Goal: Obtain resource: Download file/media

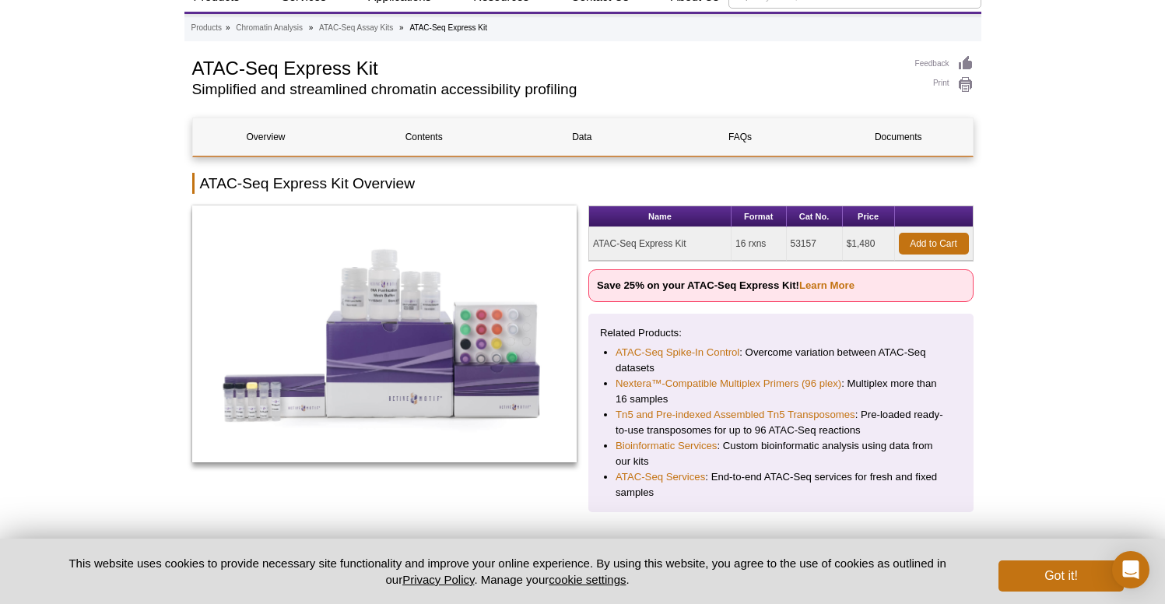
scroll to position [76, 0]
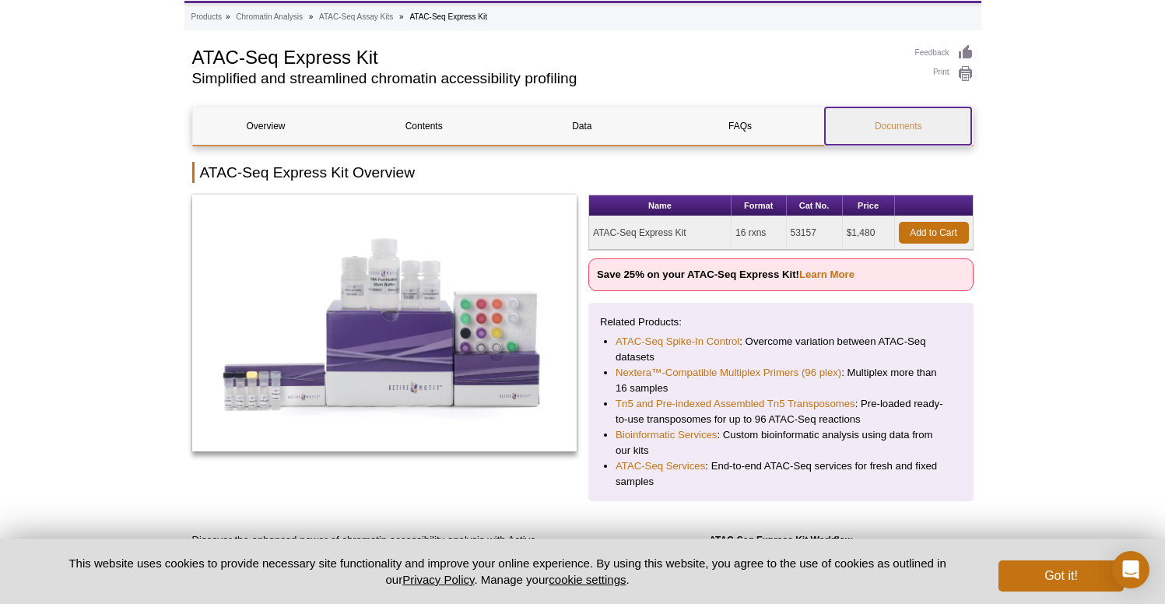
click at [901, 126] on link "Documents" at bounding box center [898, 125] width 146 height 37
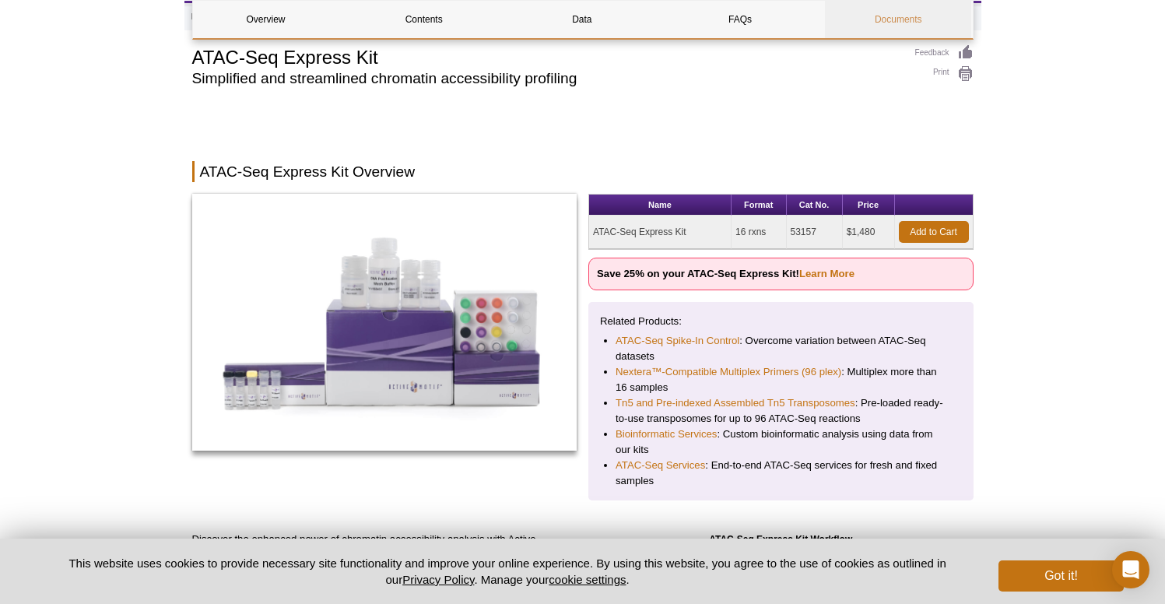
scroll to position [2977, 0]
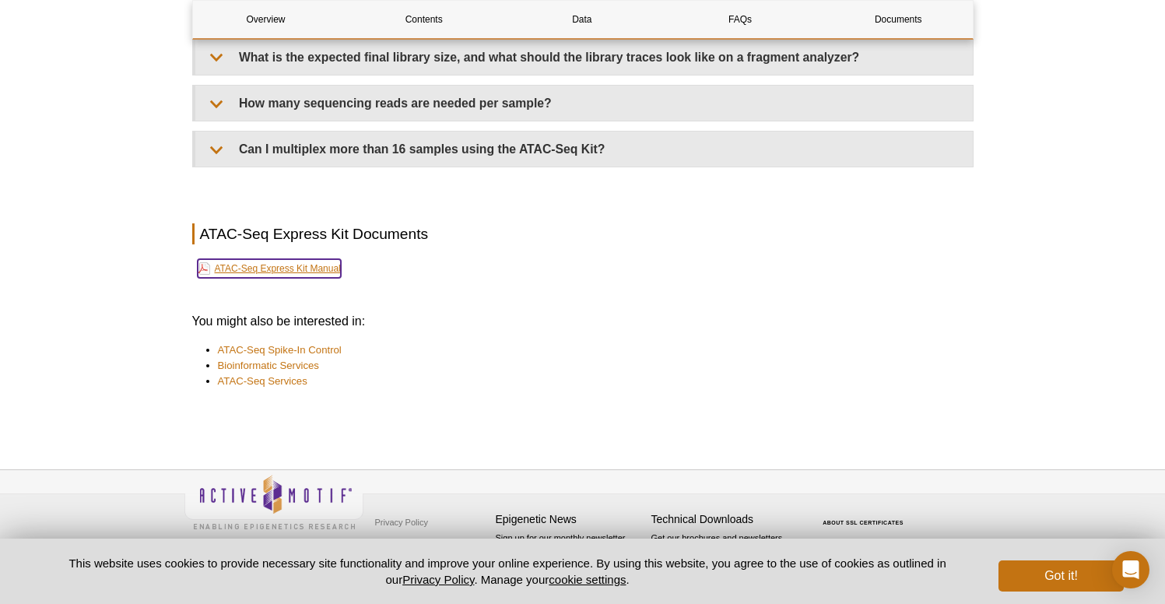
click at [321, 265] on link "ATAC-Seq Express Kit Manual" at bounding box center [269, 268] width 143 height 19
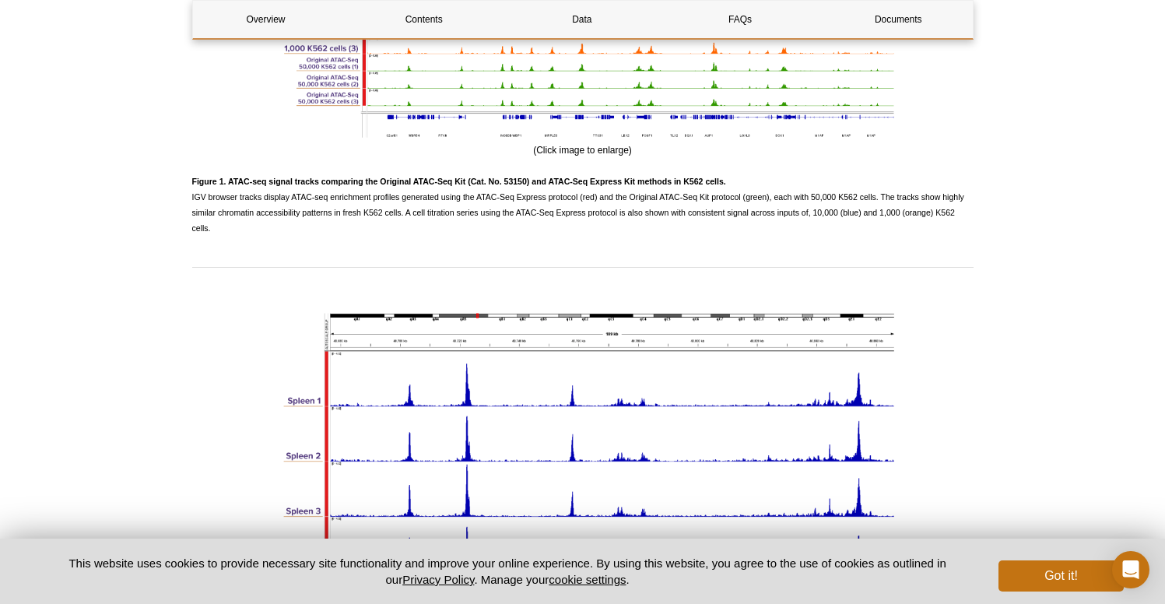
scroll to position [0, 0]
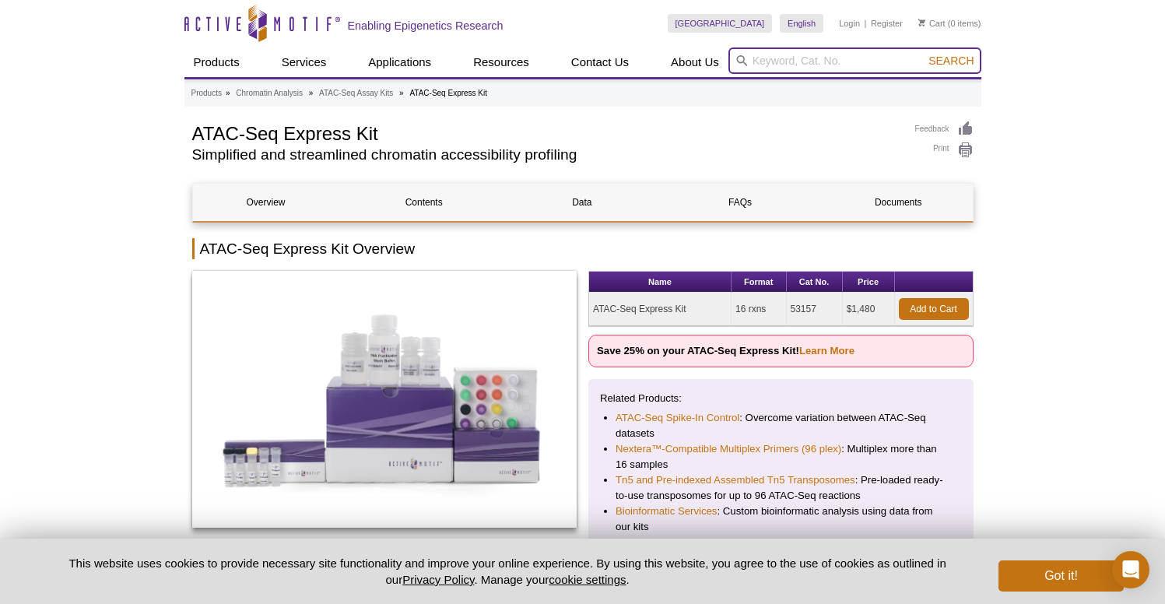
click at [814, 57] on input "search" at bounding box center [855, 60] width 253 height 26
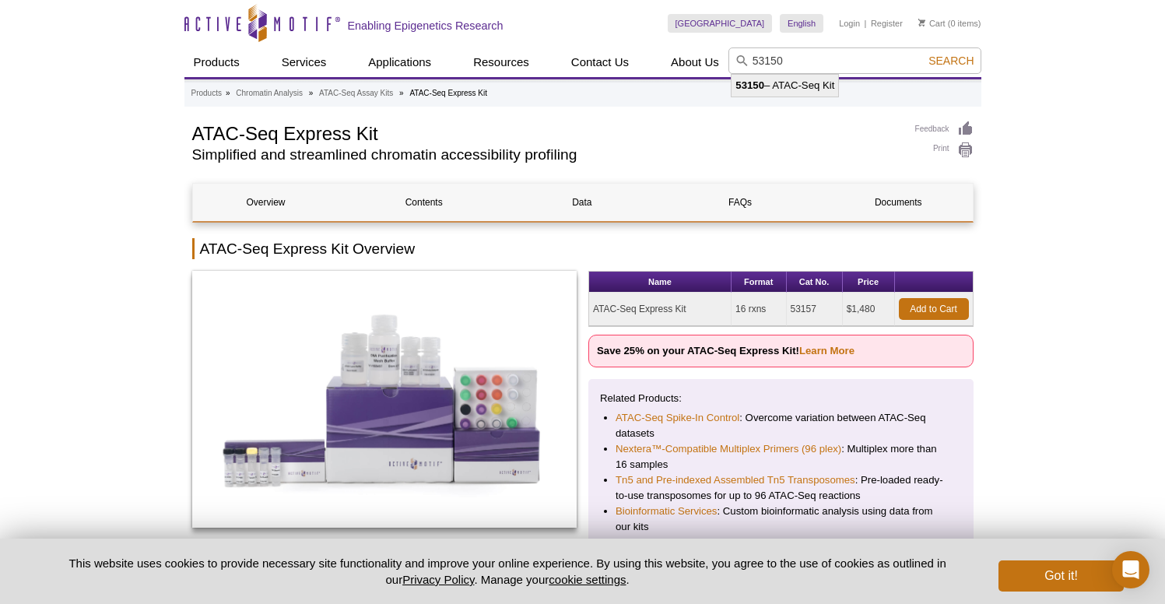
click at [795, 86] on li "53150 – ATAC-Seq Kit" at bounding box center [785, 86] width 107 height 22
type input "53150 – ATAC-Seq Kit"
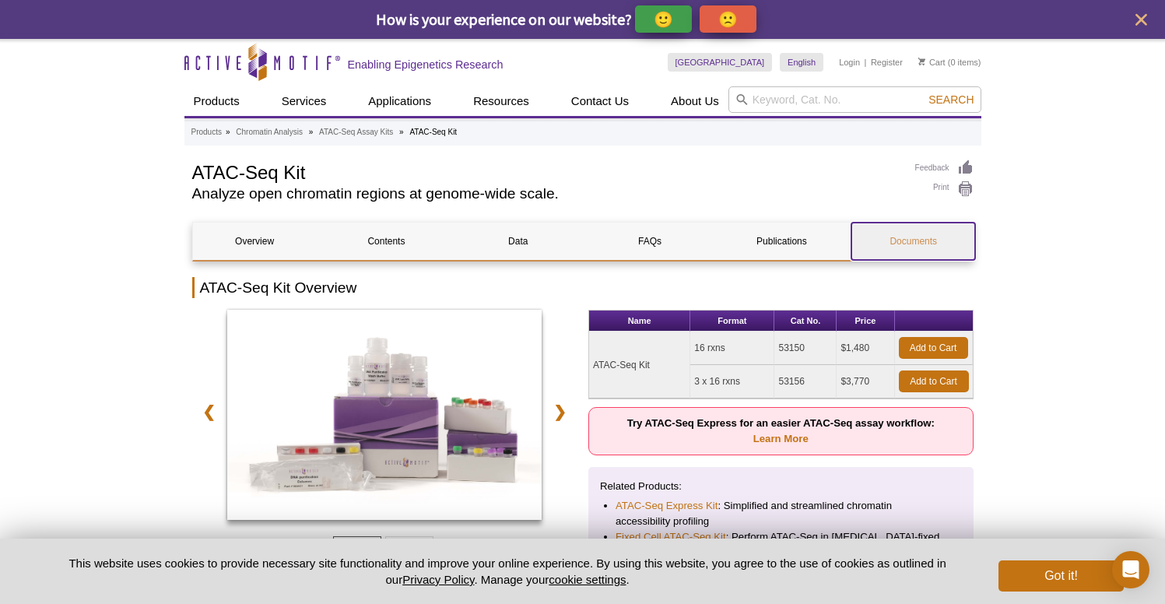
click at [926, 237] on link "Documents" at bounding box center [914, 241] width 124 height 37
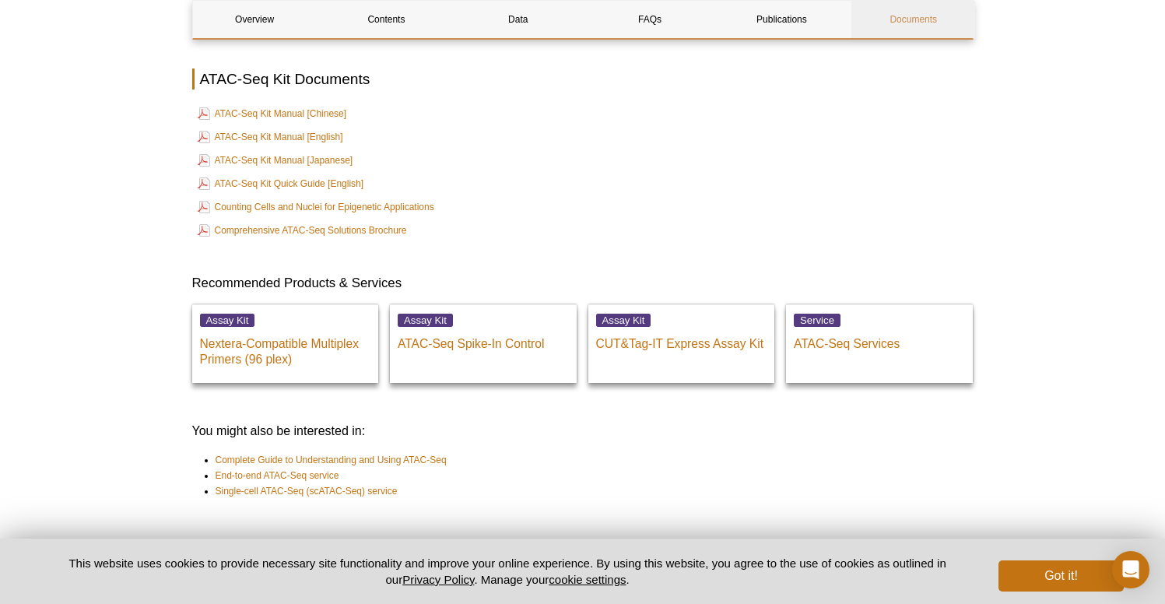
scroll to position [3675, 0]
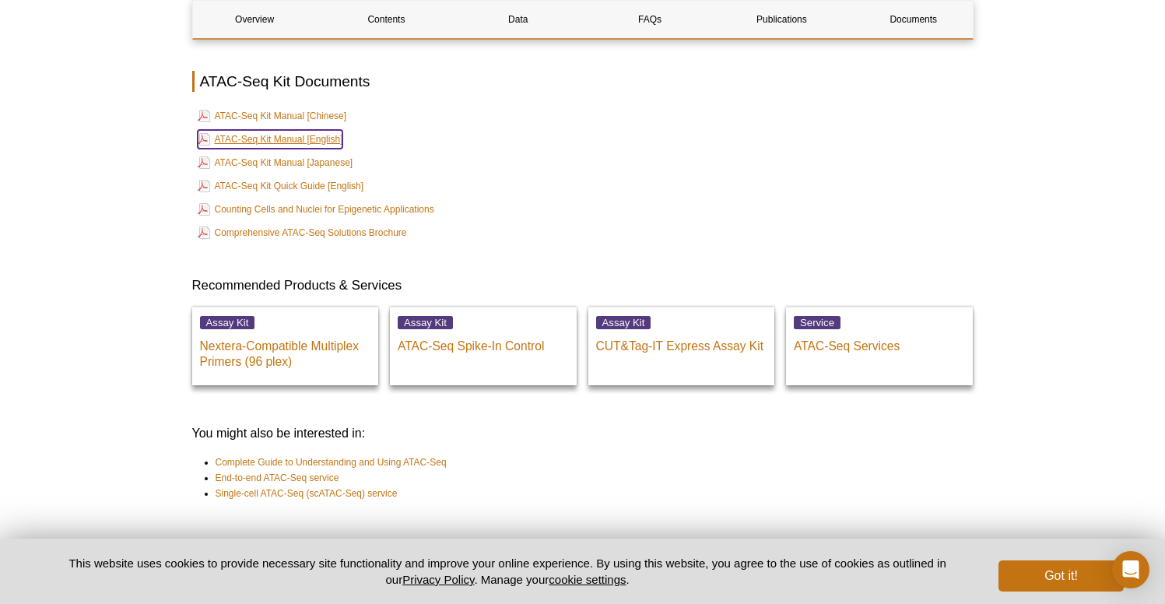
click at [325, 130] on link "ATAC-Seq Kit Manual [English]" at bounding box center [271, 139] width 146 height 19
